Goal: Check status: Check status

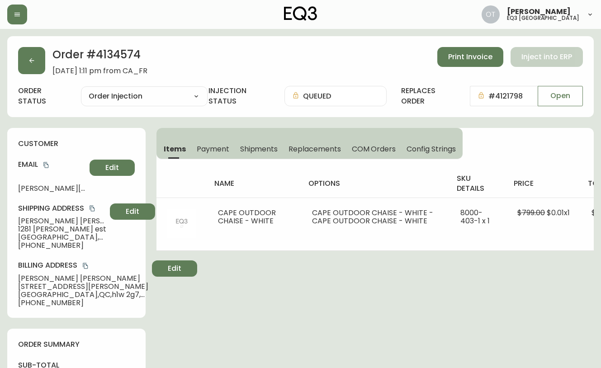
select select "ORDER_INJECTION"
click at [41, 55] on button "button" at bounding box center [31, 60] width 27 height 27
click at [32, 70] on button "button" at bounding box center [31, 60] width 27 height 27
click at [43, 66] on button "button" at bounding box center [31, 60] width 27 height 27
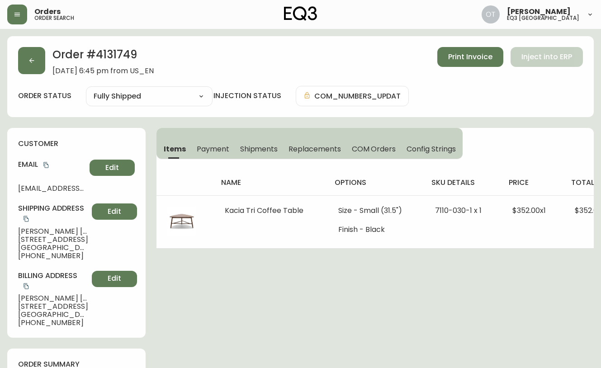
select select "FULLY_SHIPPED"
click at [46, 61] on div "Order # 4131749 March 17, 2025 at 6:45 pm from US_EN Print Invoice Inject into …" at bounding box center [300, 61] width 565 height 28
click at [34, 66] on button "button" at bounding box center [31, 60] width 27 height 27
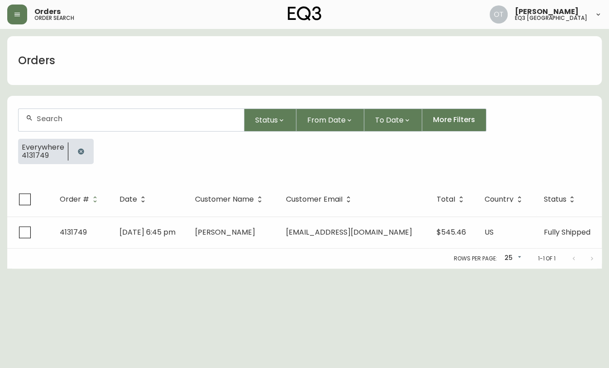
click at [59, 123] on div at bounding box center [131, 120] width 225 height 22
paste input "4131562"
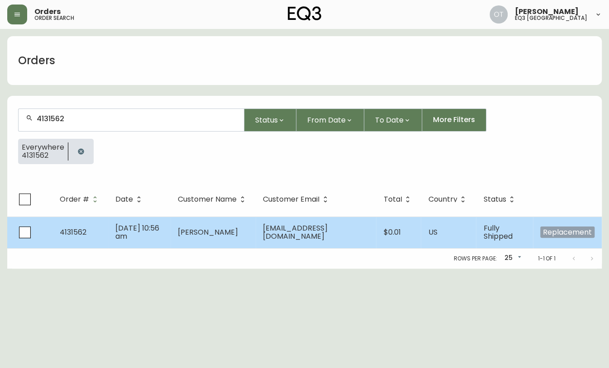
type input "4131562"
click at [127, 231] on span "Mar 10 2025, 10:56 am" at bounding box center [137, 232] width 44 height 19
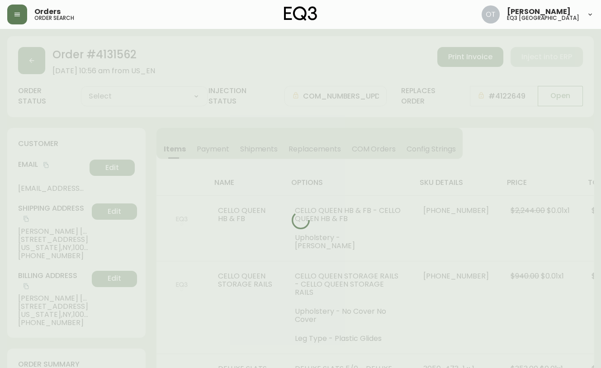
type input "Fully Shipped"
select select "FULLY_SHIPPED"
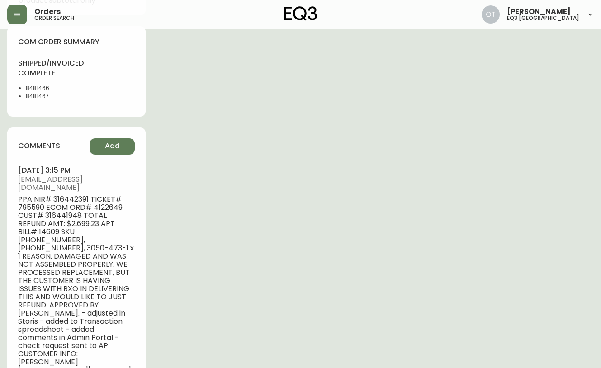
scroll to position [716, 0]
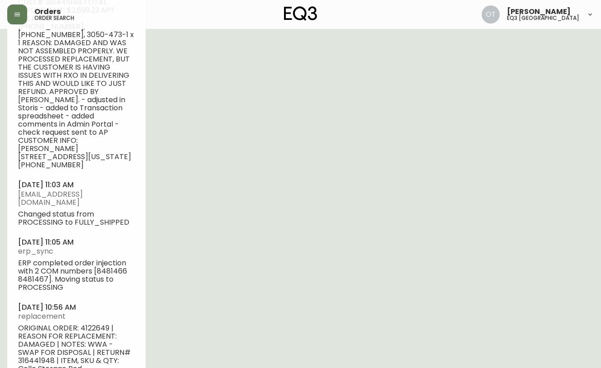
click at [92, 324] on span "ORIGINAL ORDER: 4122649 | REASON FOR REPLACEMENT: DAMAGED | NOTES: WWA - SWAP F…" at bounding box center [76, 360] width 117 height 73
copy span "4122649"
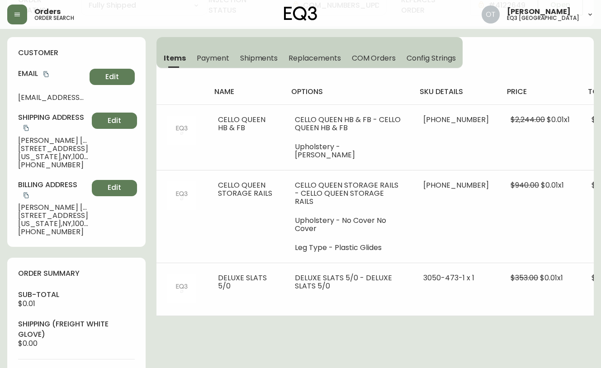
scroll to position [88, 0]
